Goal: Information Seeking & Learning: Learn about a topic

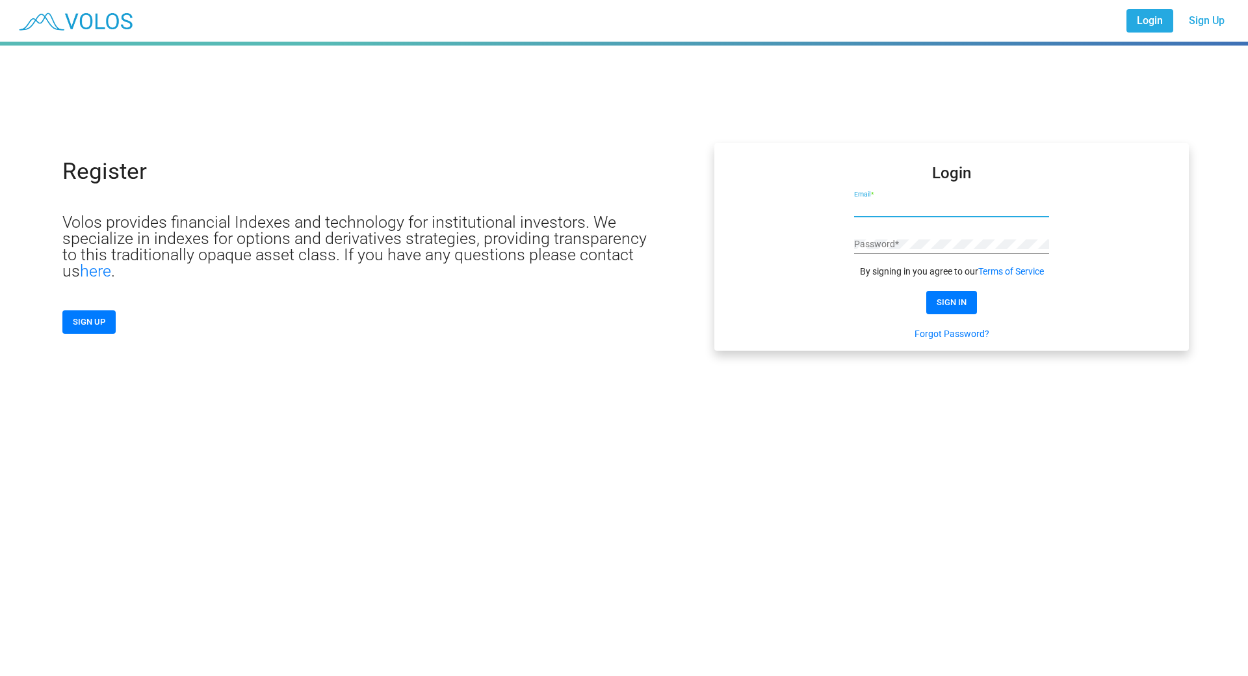
click at [924, 209] on input "Email *" at bounding box center [951, 207] width 195 height 10
click at [869, 208] on input "Email *" at bounding box center [951, 207] width 195 height 10
click at [897, 203] on input "Email *" at bounding box center [951, 207] width 195 height 10
paste input "**********"
type input "**********"
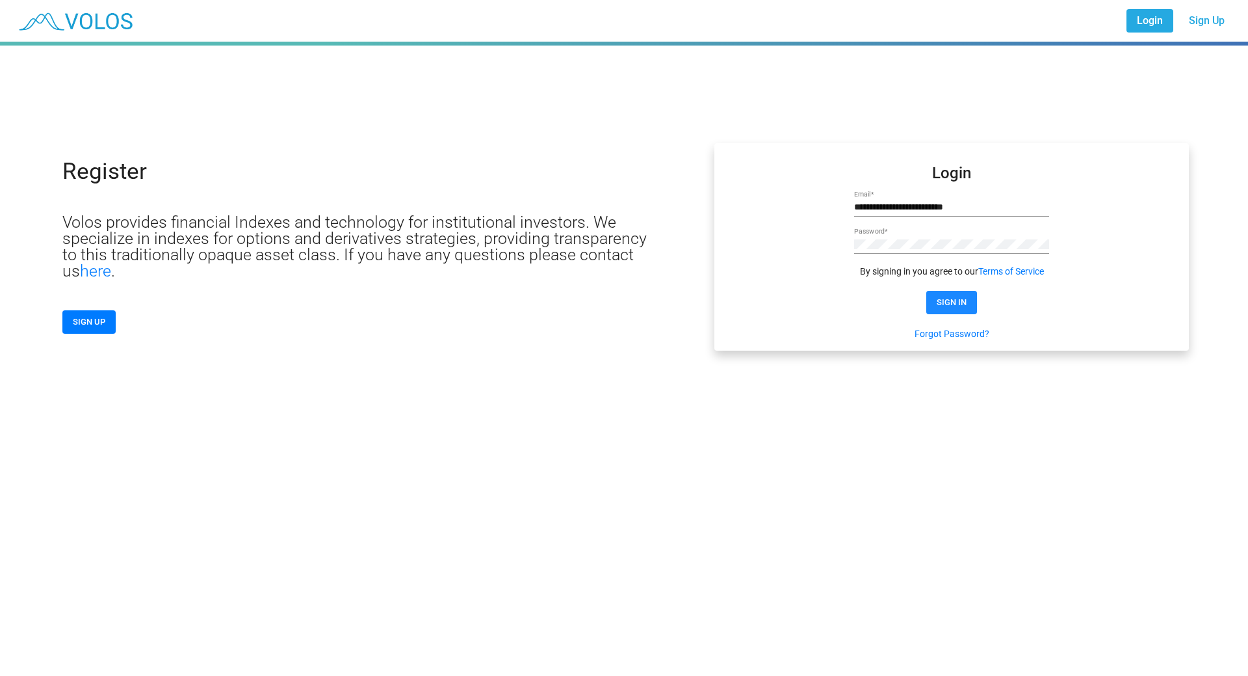
click at [949, 297] on span "SIGN IN" at bounding box center [952, 302] width 30 height 10
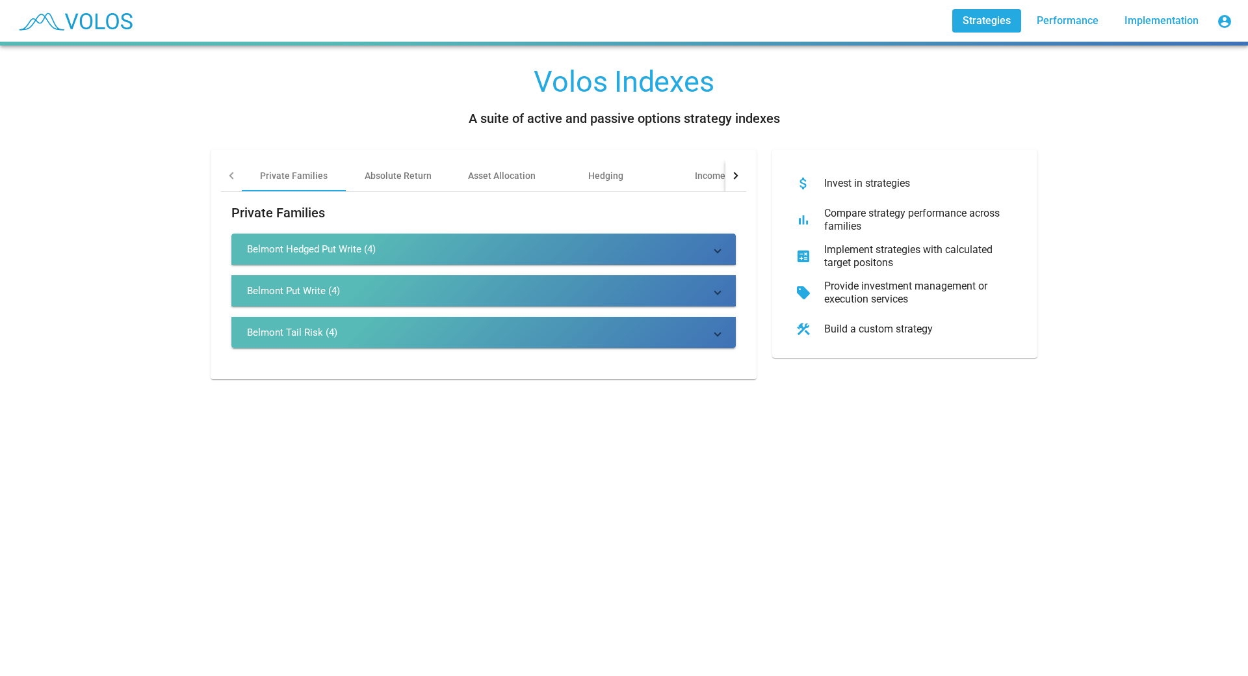
click at [261, 331] on div "Belmont Tail Risk (4)" at bounding box center [292, 332] width 90 height 13
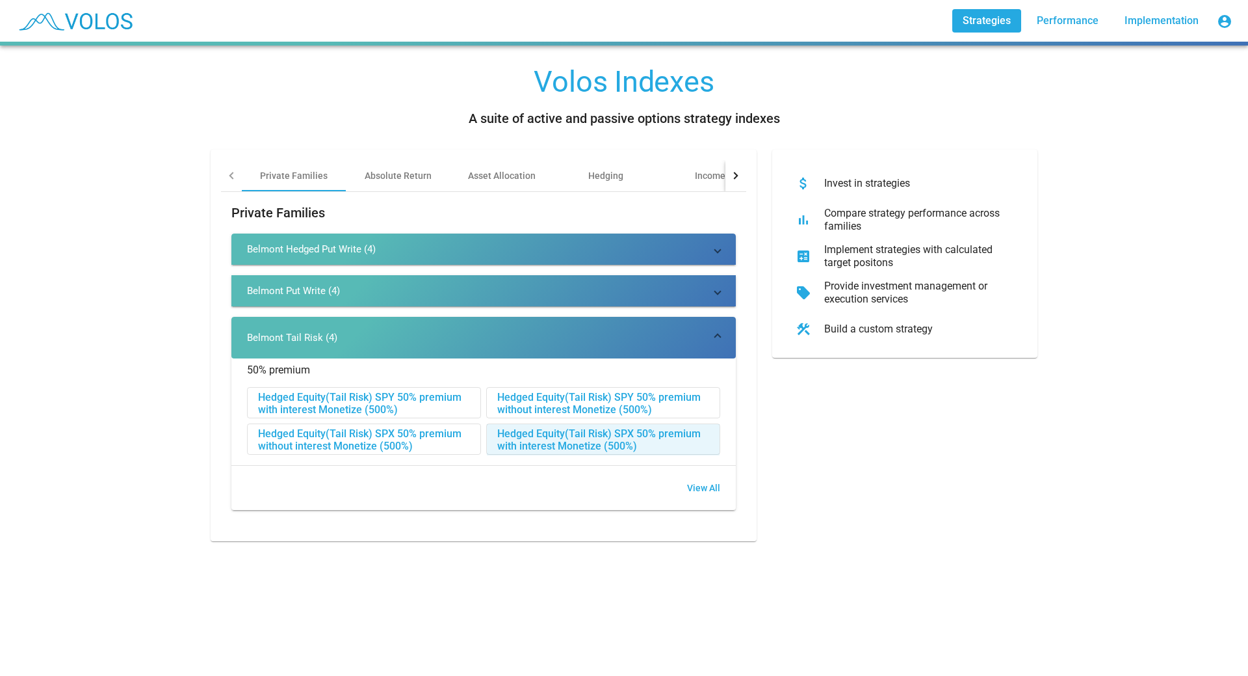
click at [534, 432] on div "Hedged Equity(Tail Risk) SPX 50% premium with interest Monetize (500%)" at bounding box center [603, 439] width 233 height 31
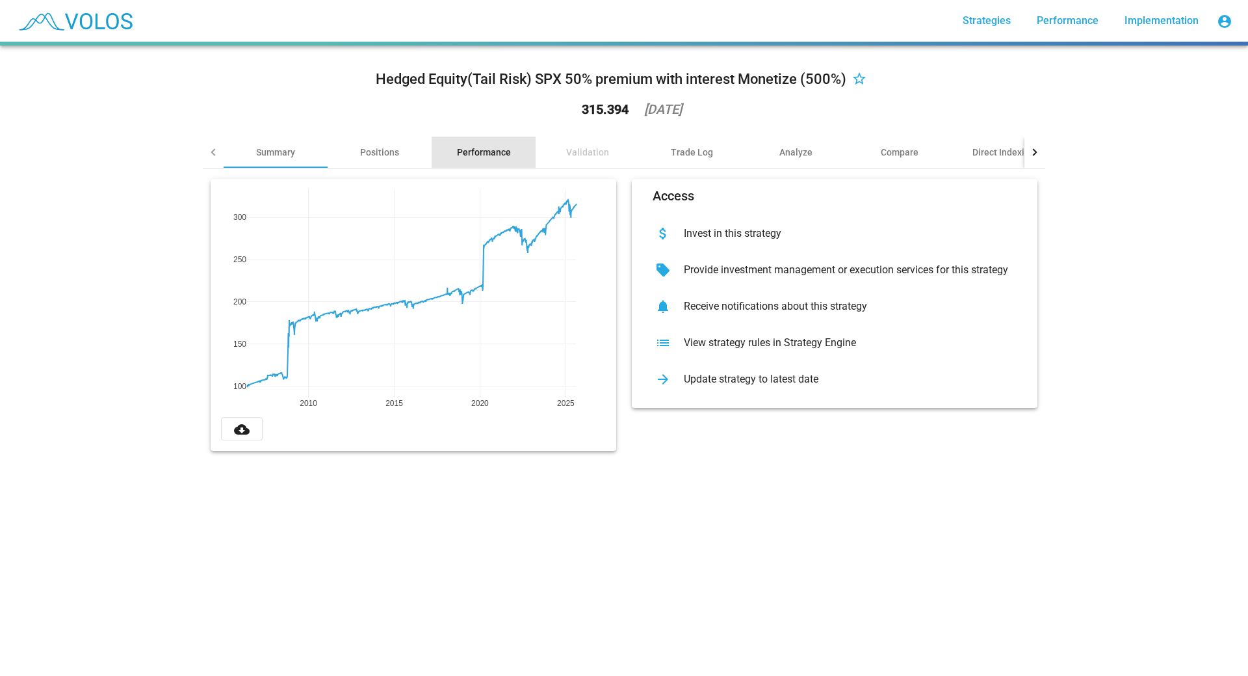
click at [484, 151] on div "Performance" at bounding box center [484, 152] width 54 height 13
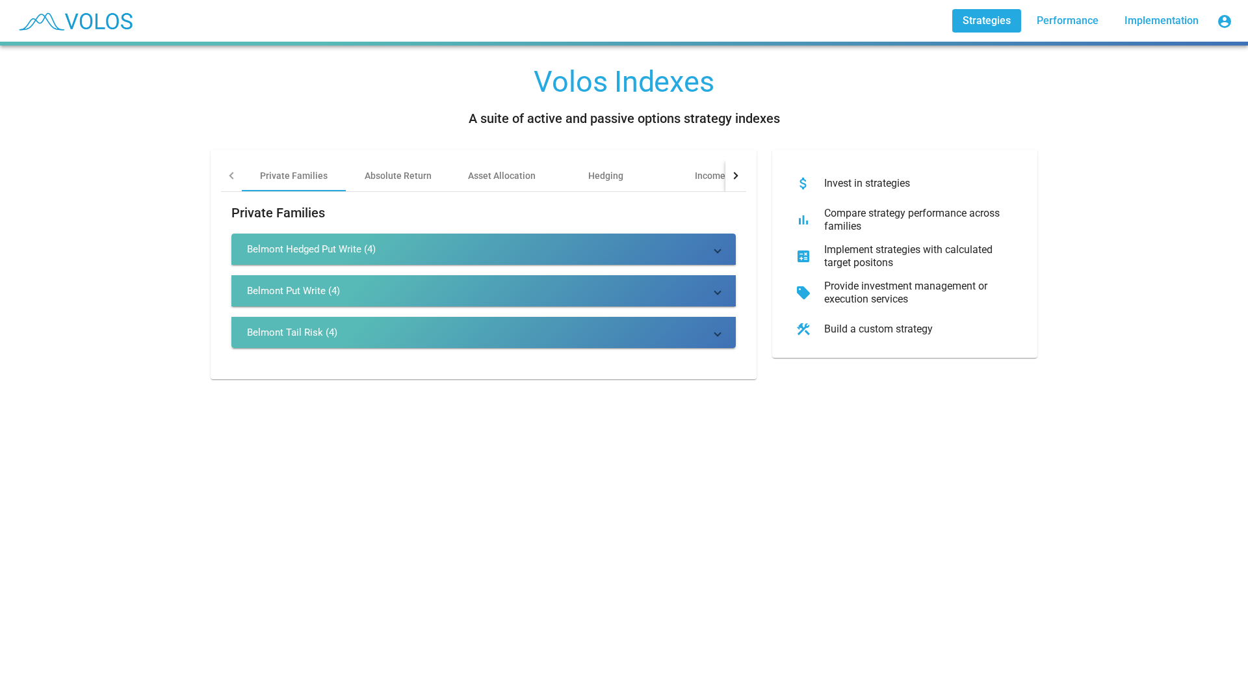
click at [305, 243] on div "Belmont Hedged Put Write (4)" at bounding box center [311, 249] width 129 height 13
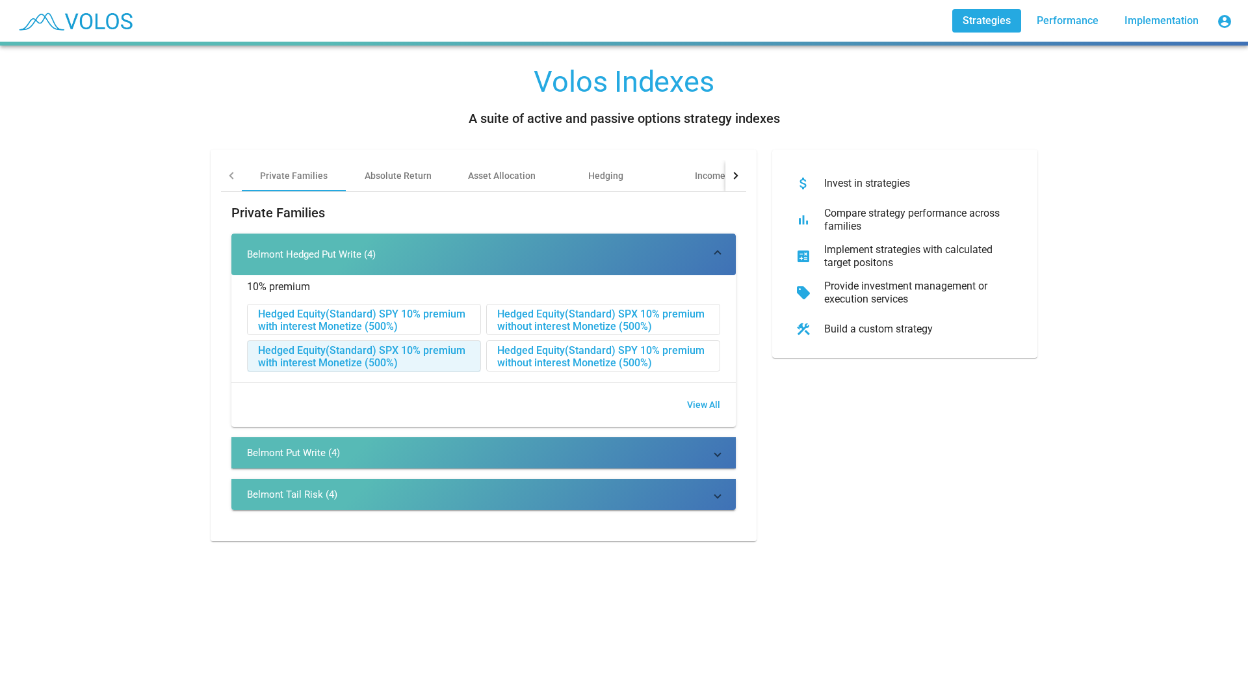
click at [317, 351] on div "Hedged Equity(Standard) SPX 10% premium with interest Monetize (500%)" at bounding box center [364, 356] width 233 height 31
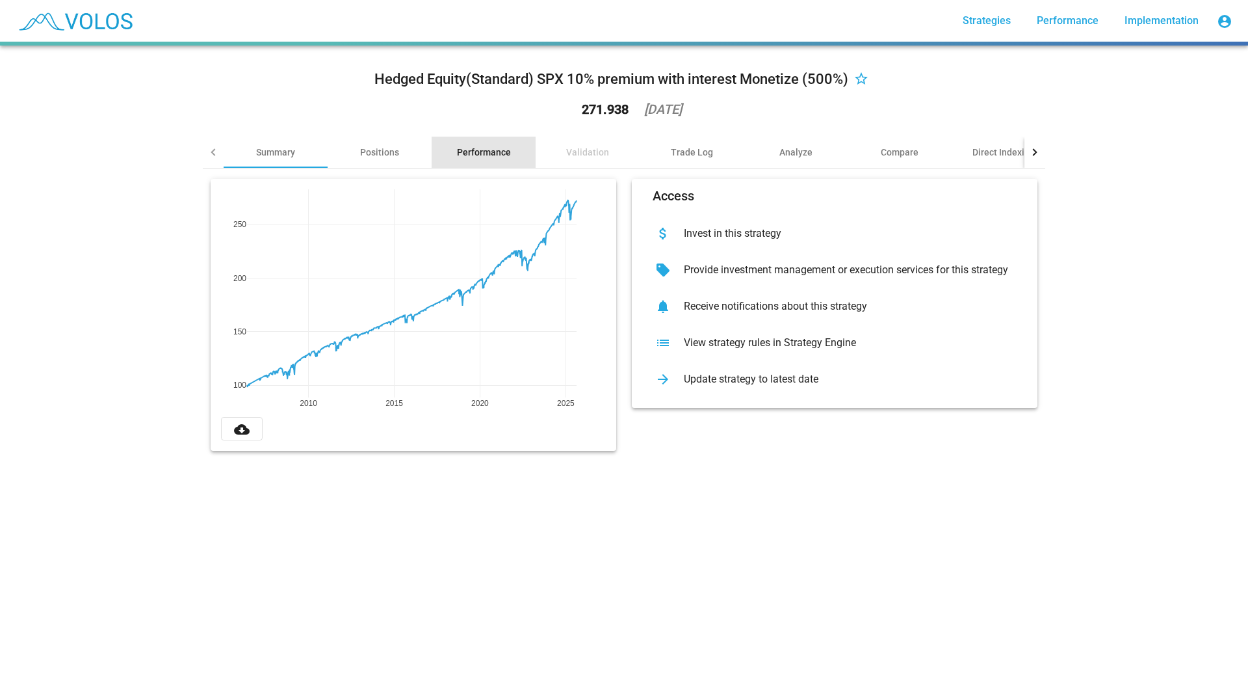
click at [469, 153] on div "Performance" at bounding box center [484, 152] width 54 height 13
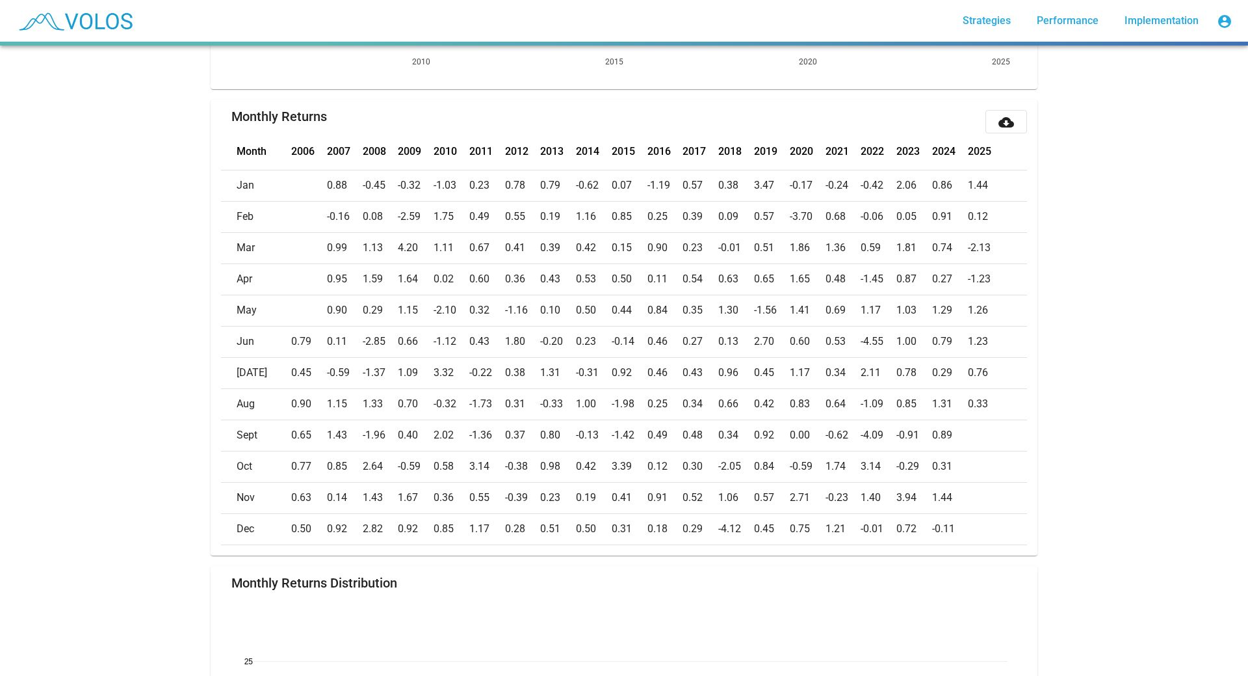
scroll to position [520, 0]
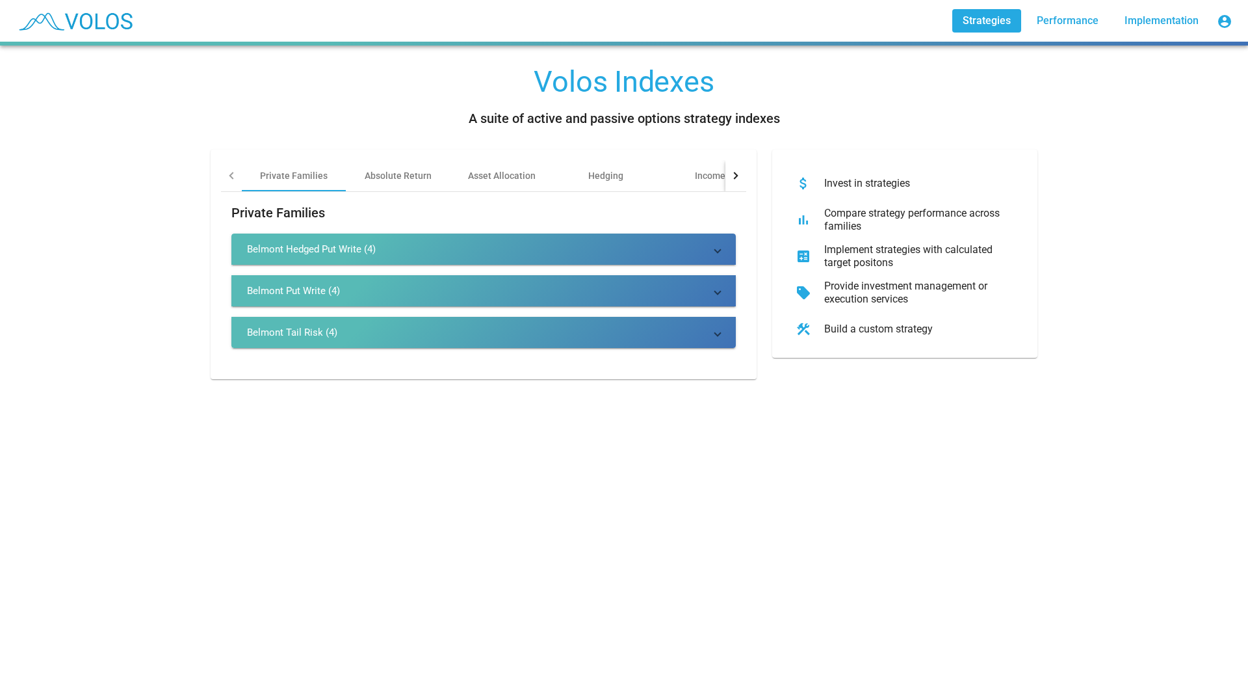
click at [284, 293] on div "Belmont Put Write (4)" at bounding box center [293, 290] width 93 height 13
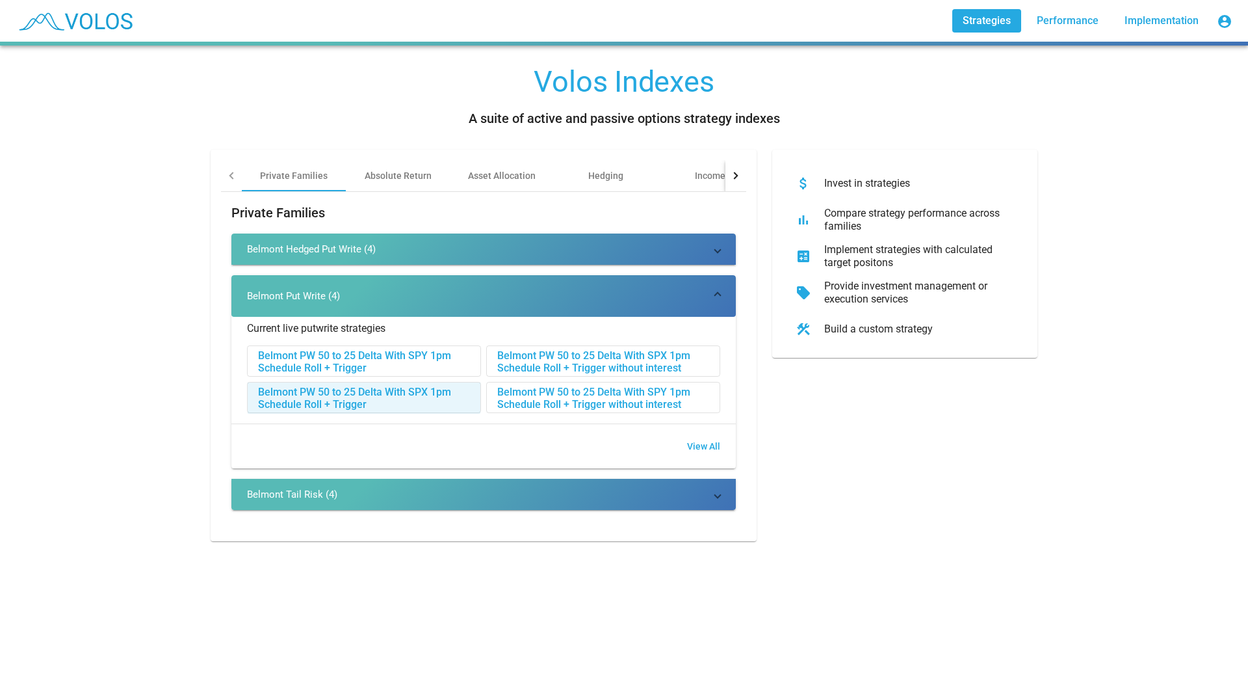
click at [281, 389] on div "Belmont PW 50 to 25 Delta With SPX 1pm Schedule Roll + Trigger" at bounding box center [364, 397] width 233 height 31
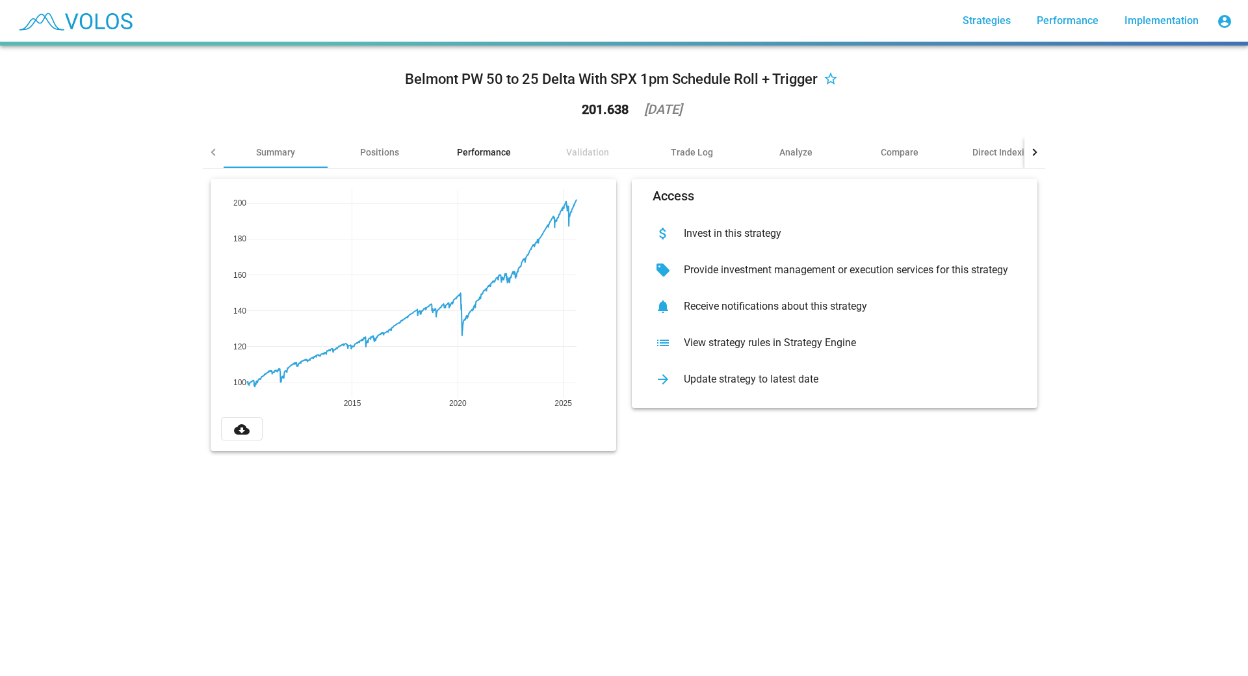
click at [471, 151] on div "Performance" at bounding box center [484, 152] width 54 height 13
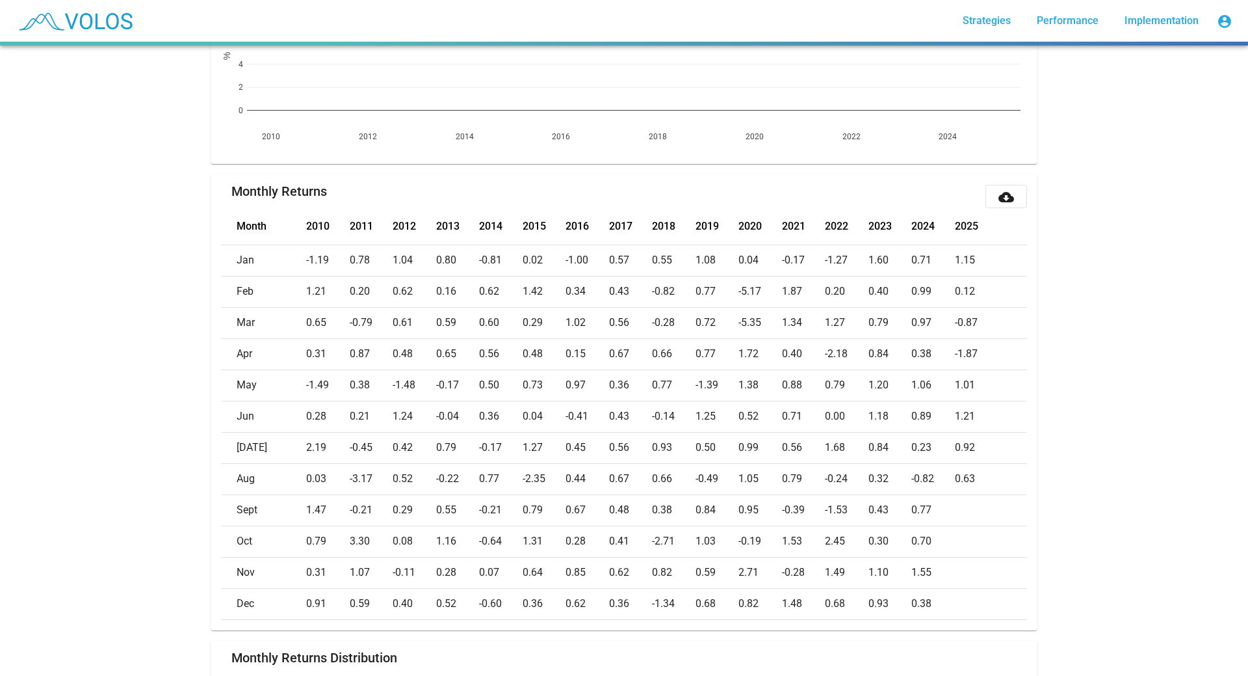
scroll to position [455, 0]
